Goal: Find specific page/section: Find specific page/section

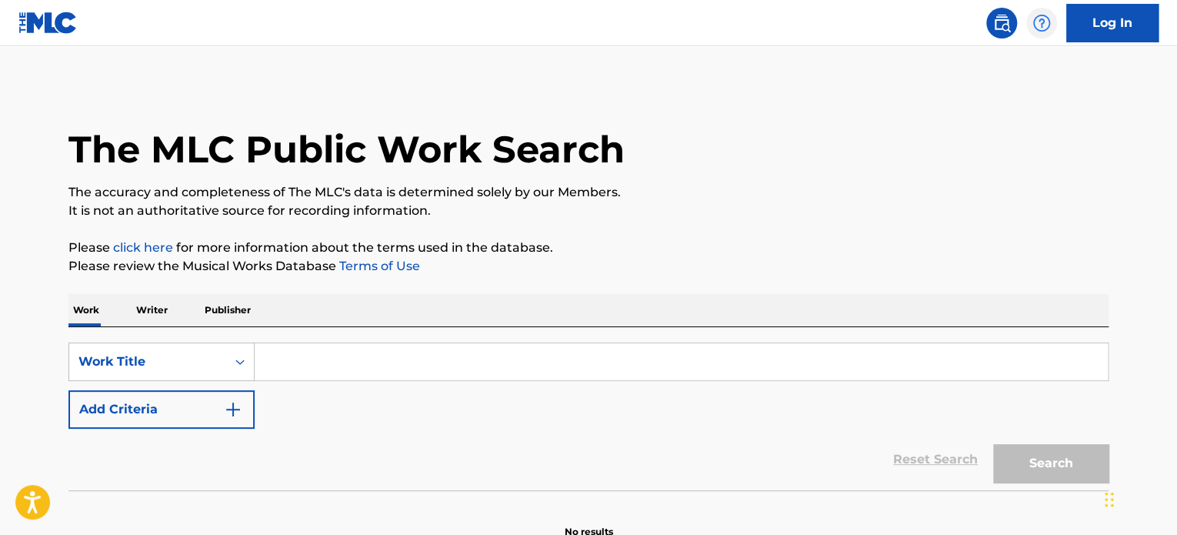
click at [1046, 14] on img at bounding box center [1042, 23] width 18 height 18
click at [739, 138] on div "The MLC Public Work Search" at bounding box center [588, 141] width 1040 height 112
click at [46, 15] on img at bounding box center [47, 23] width 59 height 22
